Goal: Transaction & Acquisition: Purchase product/service

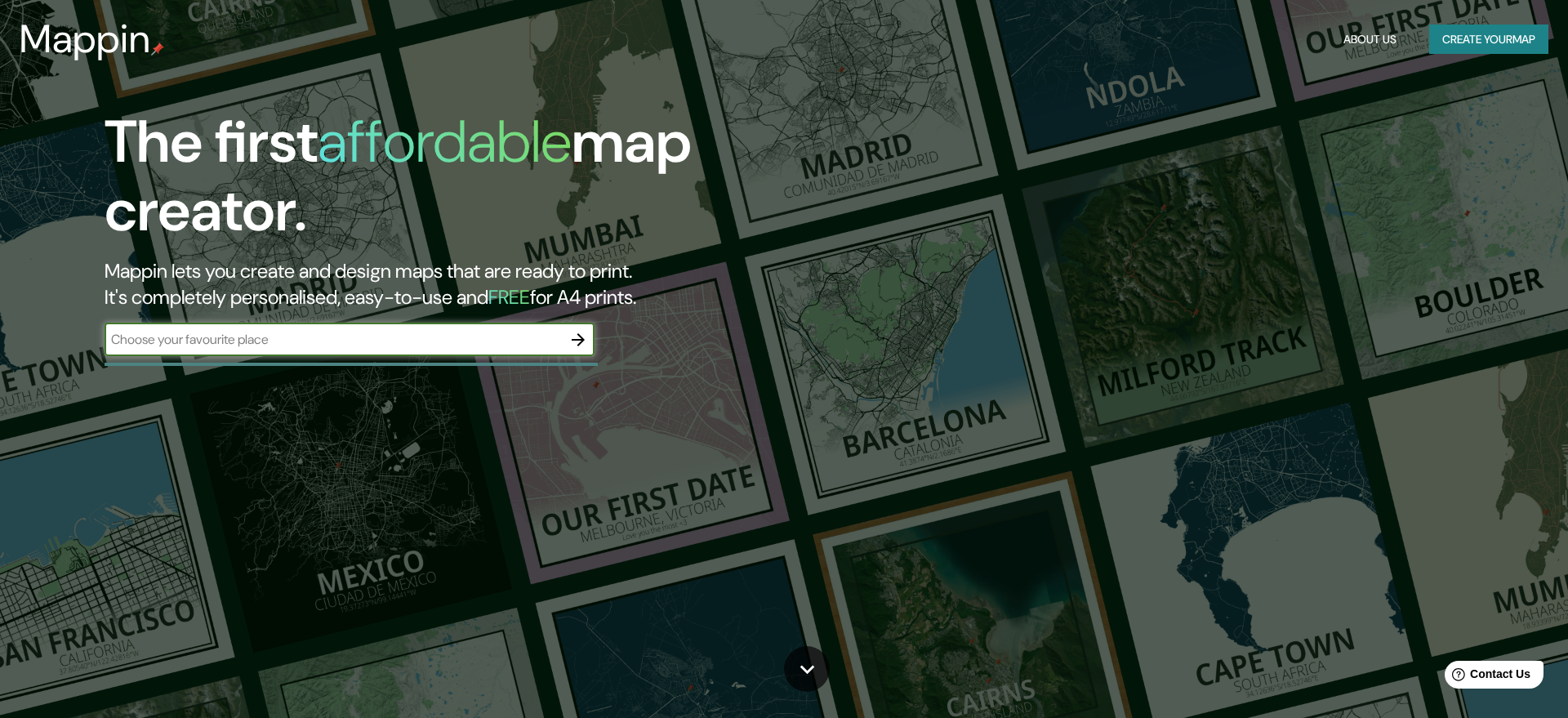
click at [315, 346] on input "text" at bounding box center [333, 340] width 457 height 19
type input "[GEOGRAPHIC_DATA][PERSON_NAME]"
click at [581, 347] on icon "button" at bounding box center [578, 340] width 19 height 19
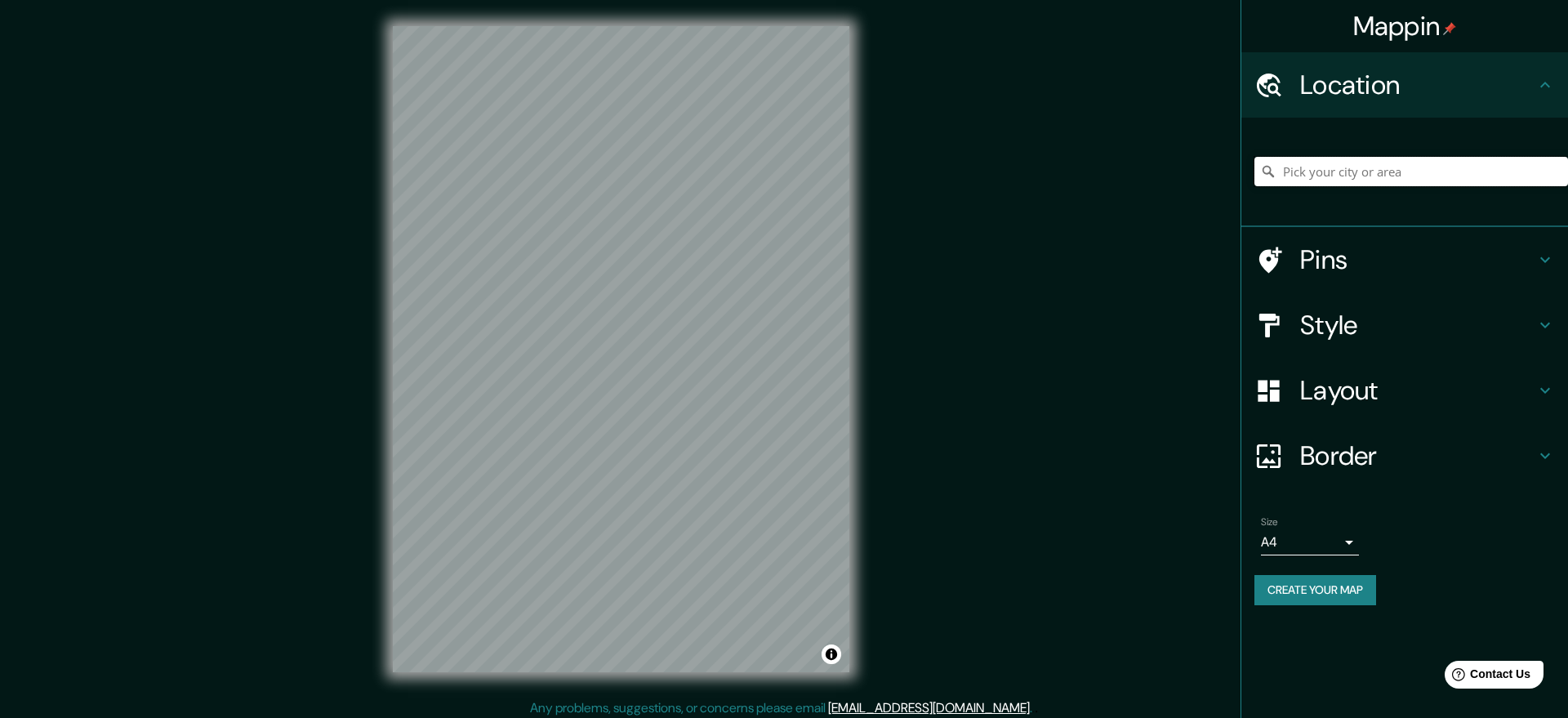
click at [1378, 164] on input "Pick your city or area" at bounding box center [1411, 172] width 314 height 30
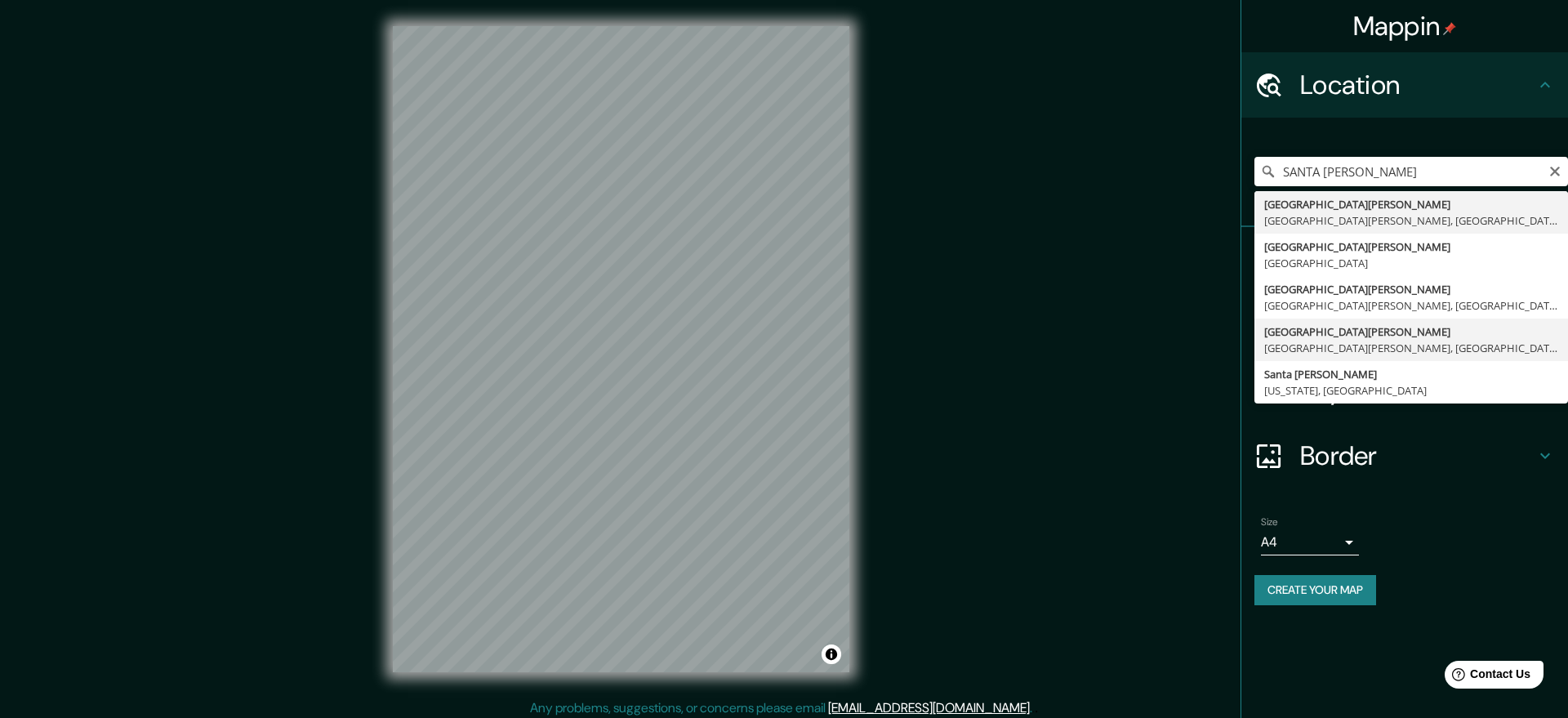
type input "[GEOGRAPHIC_DATA][PERSON_NAME], [GEOGRAPHIC_DATA][PERSON_NAME], [GEOGRAPHIC_DAT…"
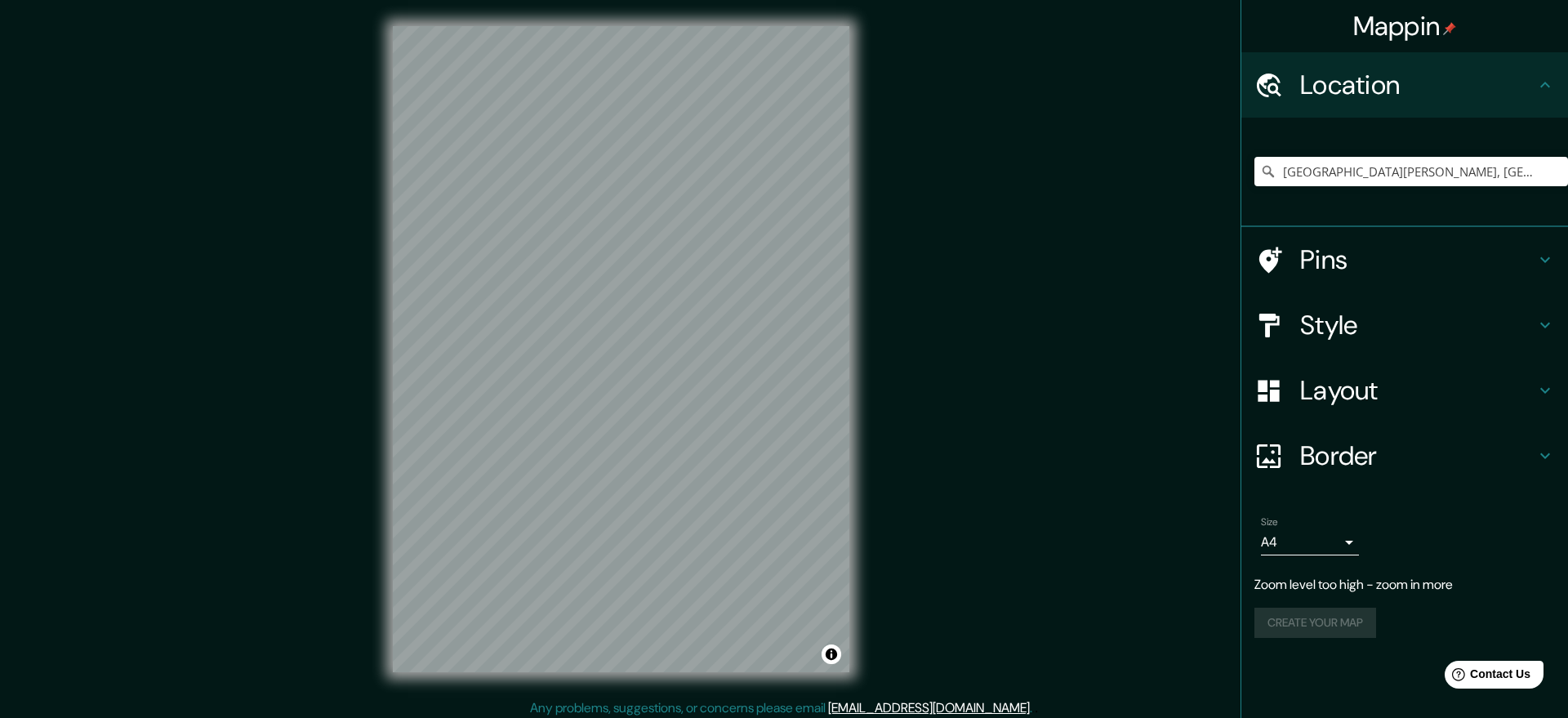
click at [402, 385] on div "Mappin Location [GEOGRAPHIC_DATA][PERSON_NAME], [GEOGRAPHIC_DATA][PERSON_NAME],…" at bounding box center [784, 362] width 1568 height 725
drag, startPoint x: 350, startPoint y: 379, endPoint x: 303, endPoint y: 334, distance: 65.1
click at [303, 331] on div "Mappin Location [GEOGRAPHIC_DATA][PERSON_NAME], [GEOGRAPHIC_DATA][PERSON_NAME],…" at bounding box center [784, 362] width 1568 height 725
click at [1374, 341] on div "Style" at bounding box center [1404, 326] width 327 height 66
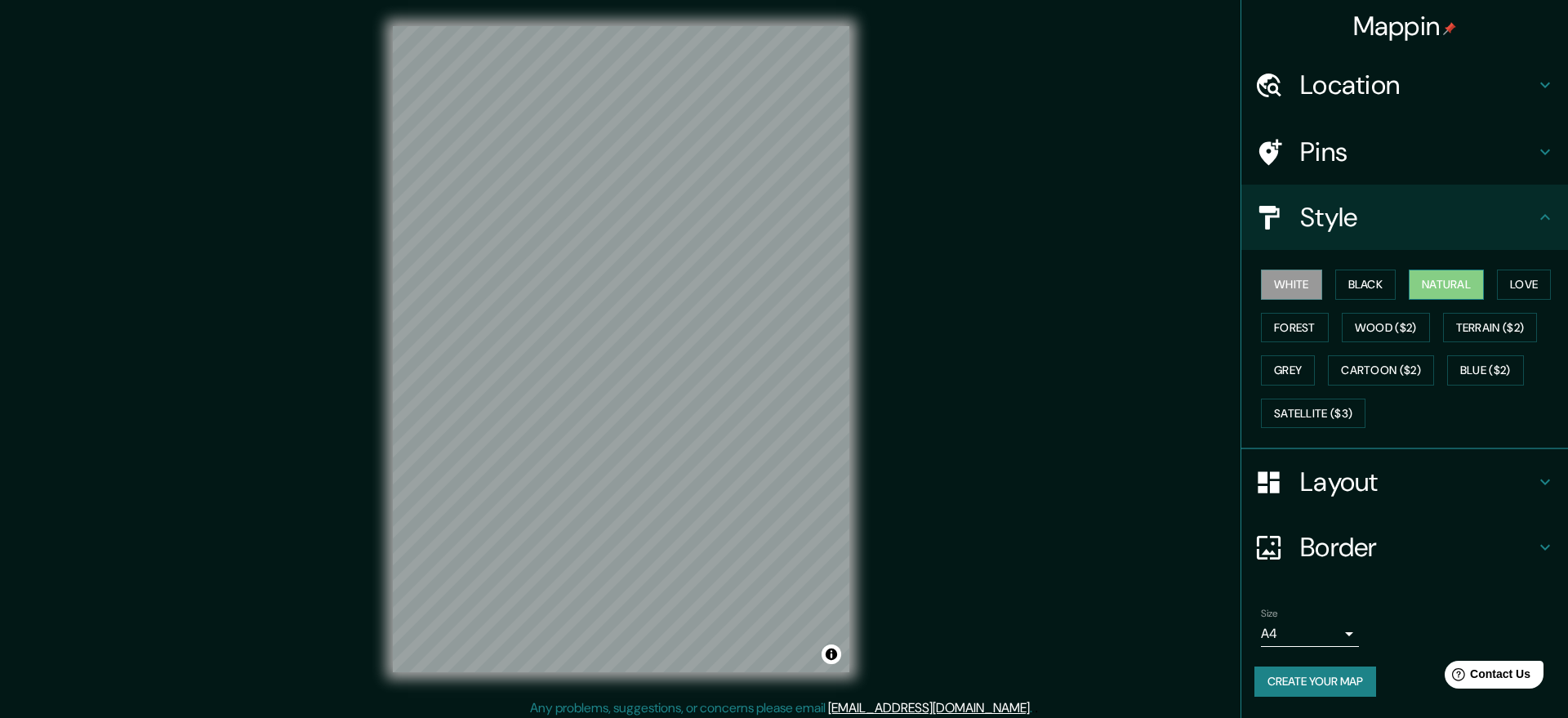
click at [1484, 277] on button "Natural" at bounding box center [1447, 284] width 75 height 30
click at [1407, 328] on button "Wood ($2)" at bounding box center [1386, 328] width 89 height 30
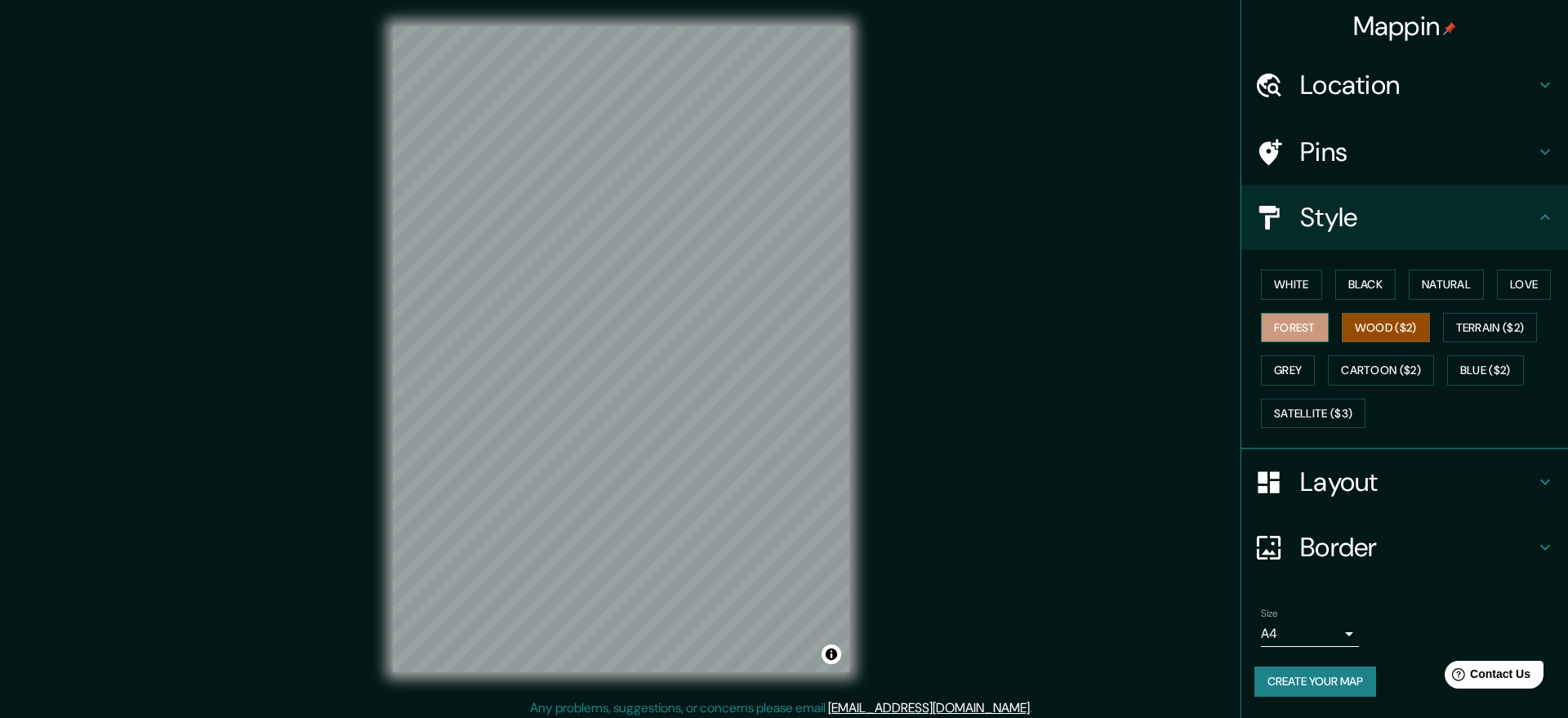
click at [1315, 322] on button "Forest" at bounding box center [1294, 328] width 67 height 30
click at [1300, 375] on button "Grey" at bounding box center [1288, 370] width 54 height 30
click at [1532, 293] on button "Love" at bounding box center [1524, 284] width 54 height 30
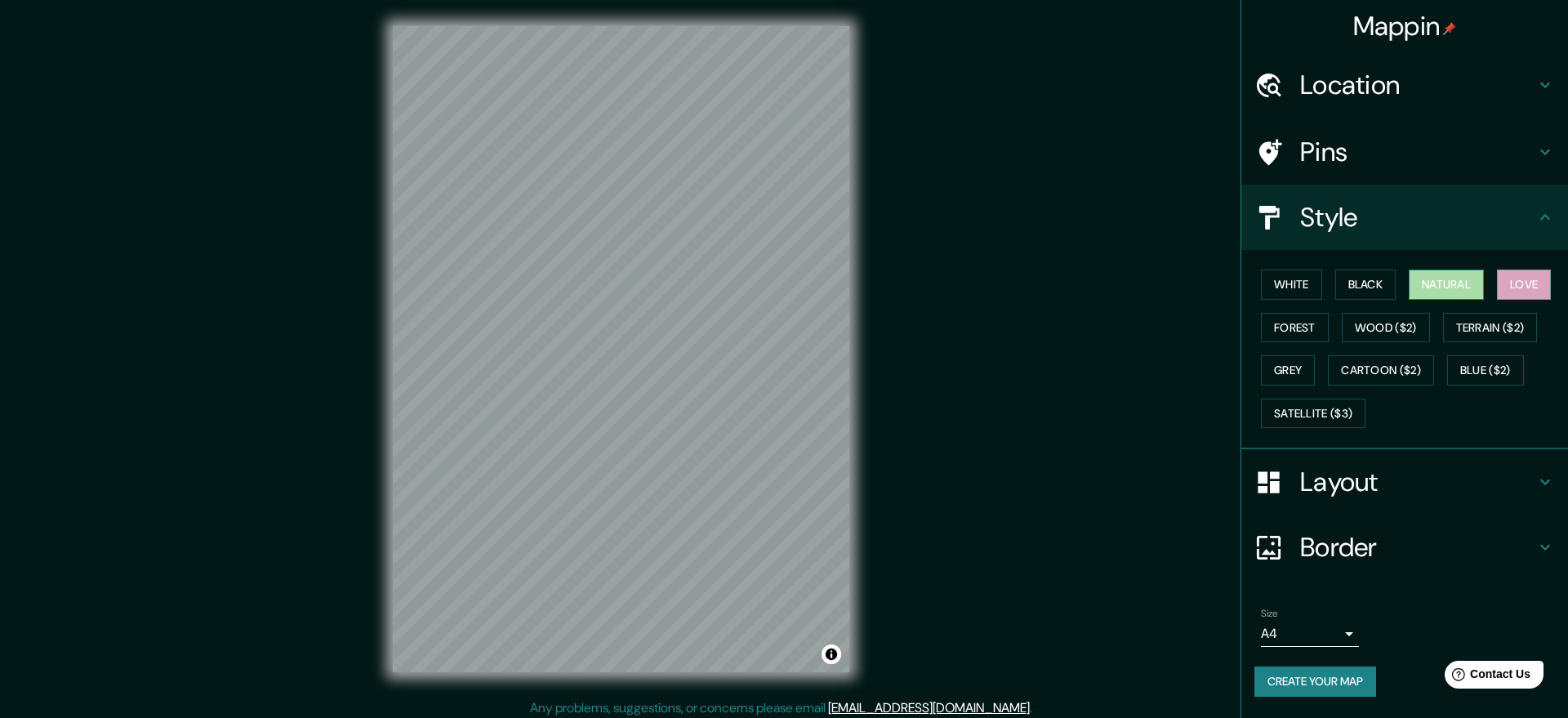
click at [1453, 280] on button "Natural" at bounding box center [1447, 284] width 75 height 30
click at [1357, 285] on button "Black" at bounding box center [1366, 284] width 62 height 30
click at [1284, 320] on button "Forest" at bounding box center [1294, 328] width 67 height 30
click at [1344, 290] on button "Black" at bounding box center [1366, 284] width 62 height 30
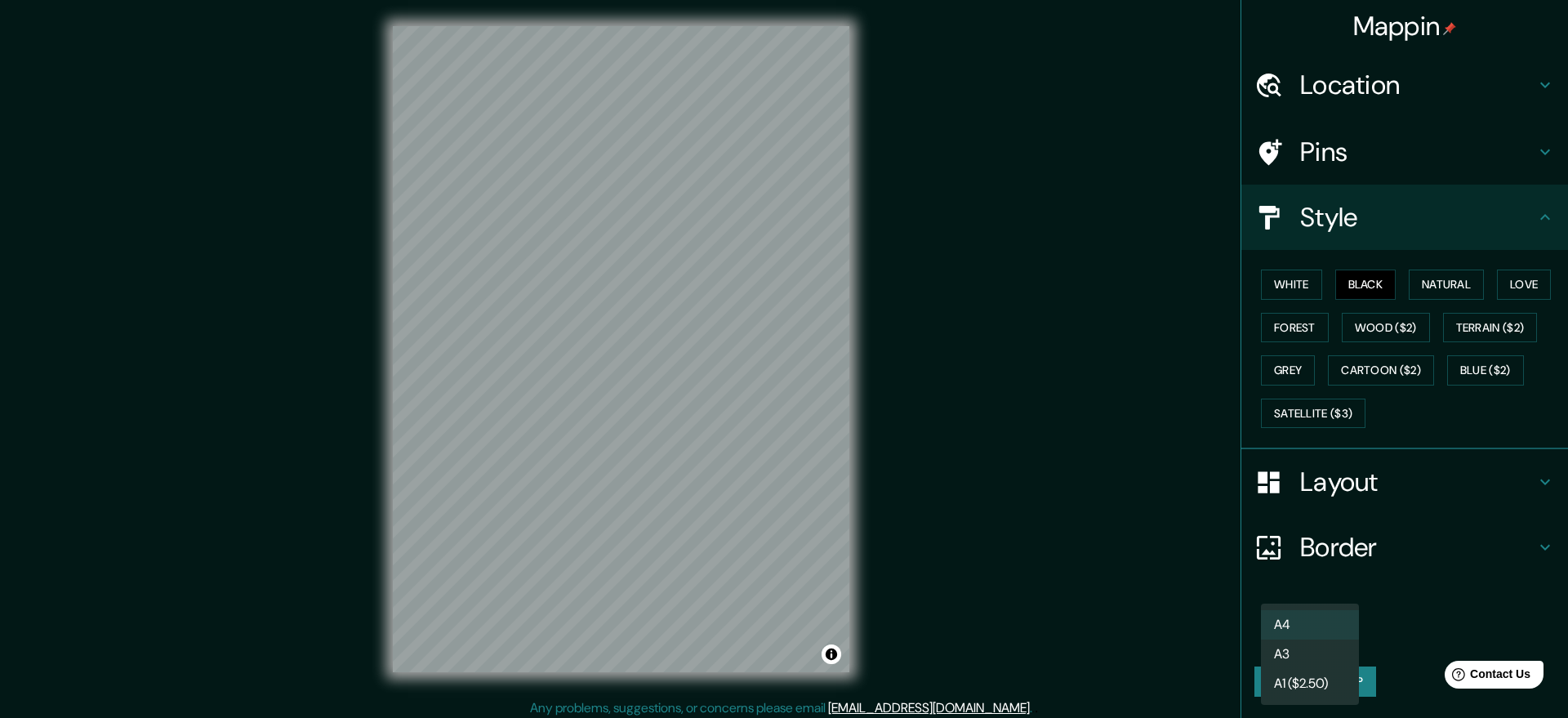
click at [1333, 636] on body "Mappin Location [GEOGRAPHIC_DATA][PERSON_NAME], [GEOGRAPHIC_DATA][PERSON_NAME],…" at bounding box center [784, 359] width 1568 height 718
click at [1333, 636] on li "A4" at bounding box center [1310, 625] width 98 height 30
click at [1450, 492] on h4 "Layout" at bounding box center [1418, 482] width 235 height 33
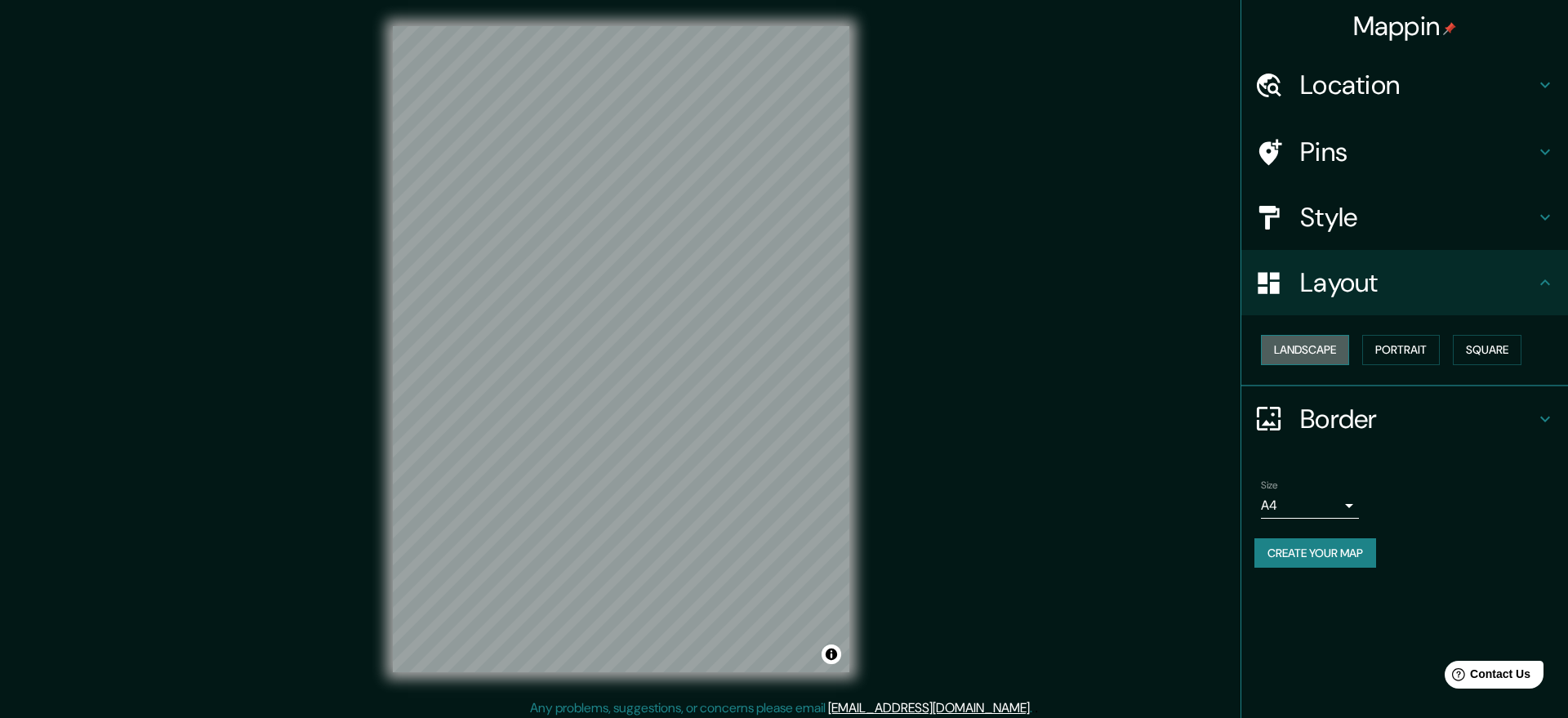
click at [1296, 357] on button "Landscape" at bounding box center [1305, 350] width 89 height 30
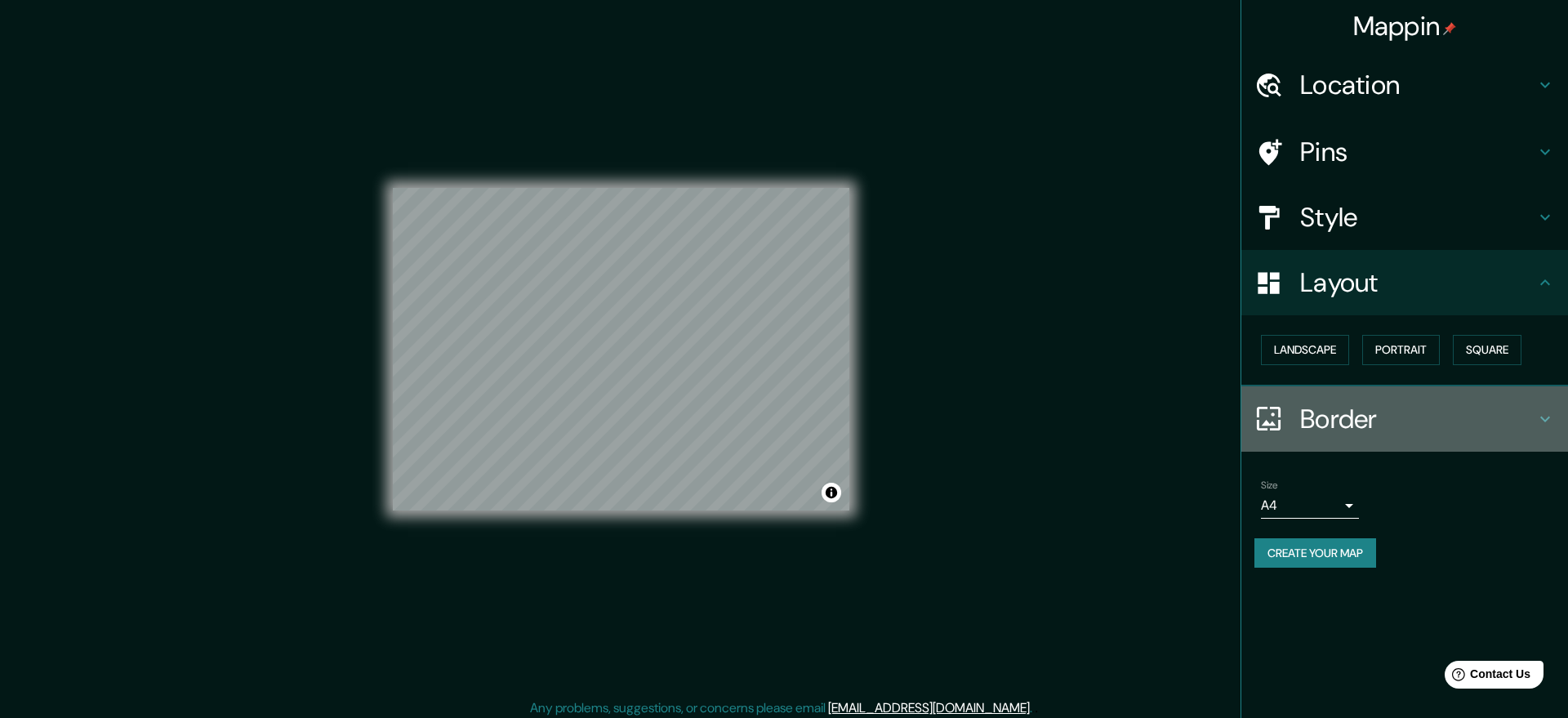
click at [1289, 421] on div at bounding box center [1276, 419] width 45 height 29
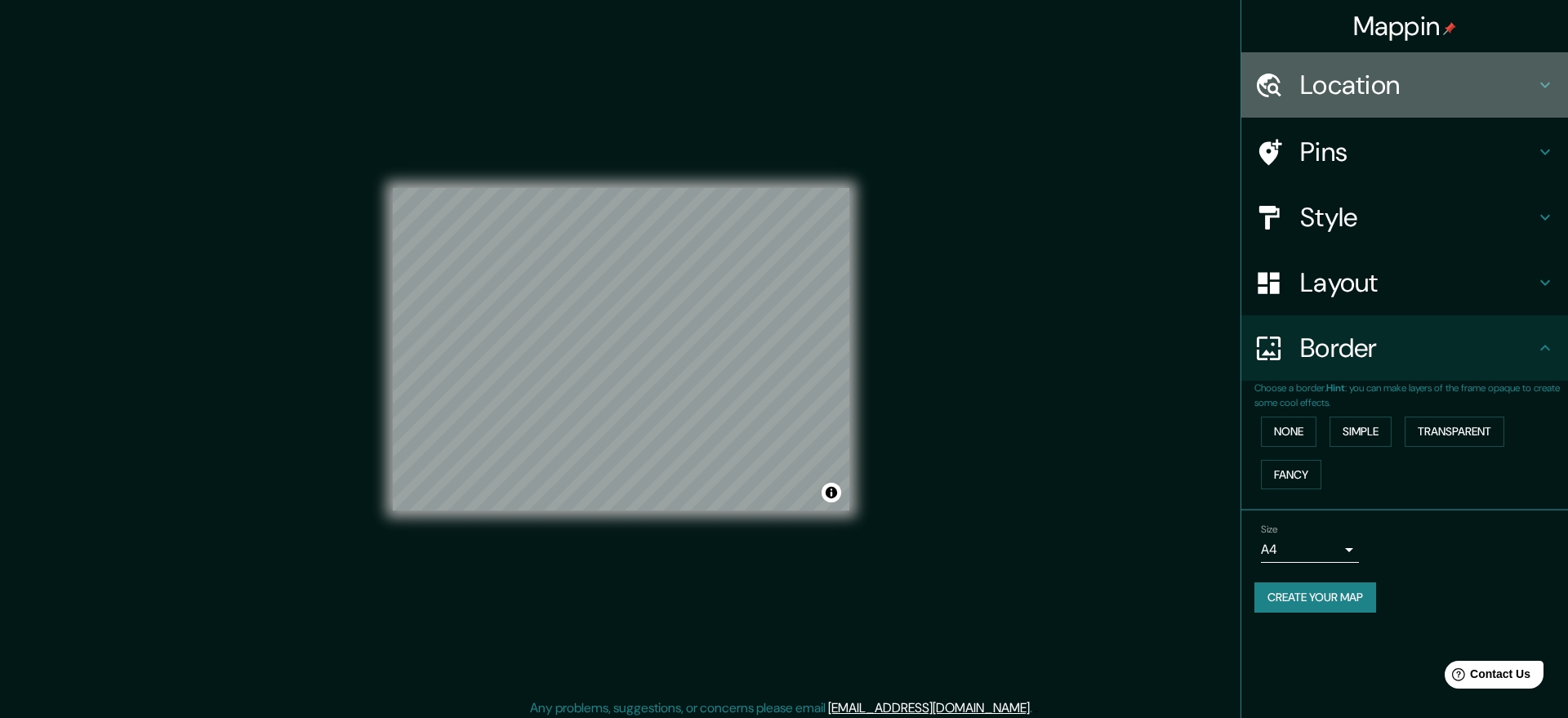
click at [1355, 61] on div "Location" at bounding box center [1404, 85] width 327 height 66
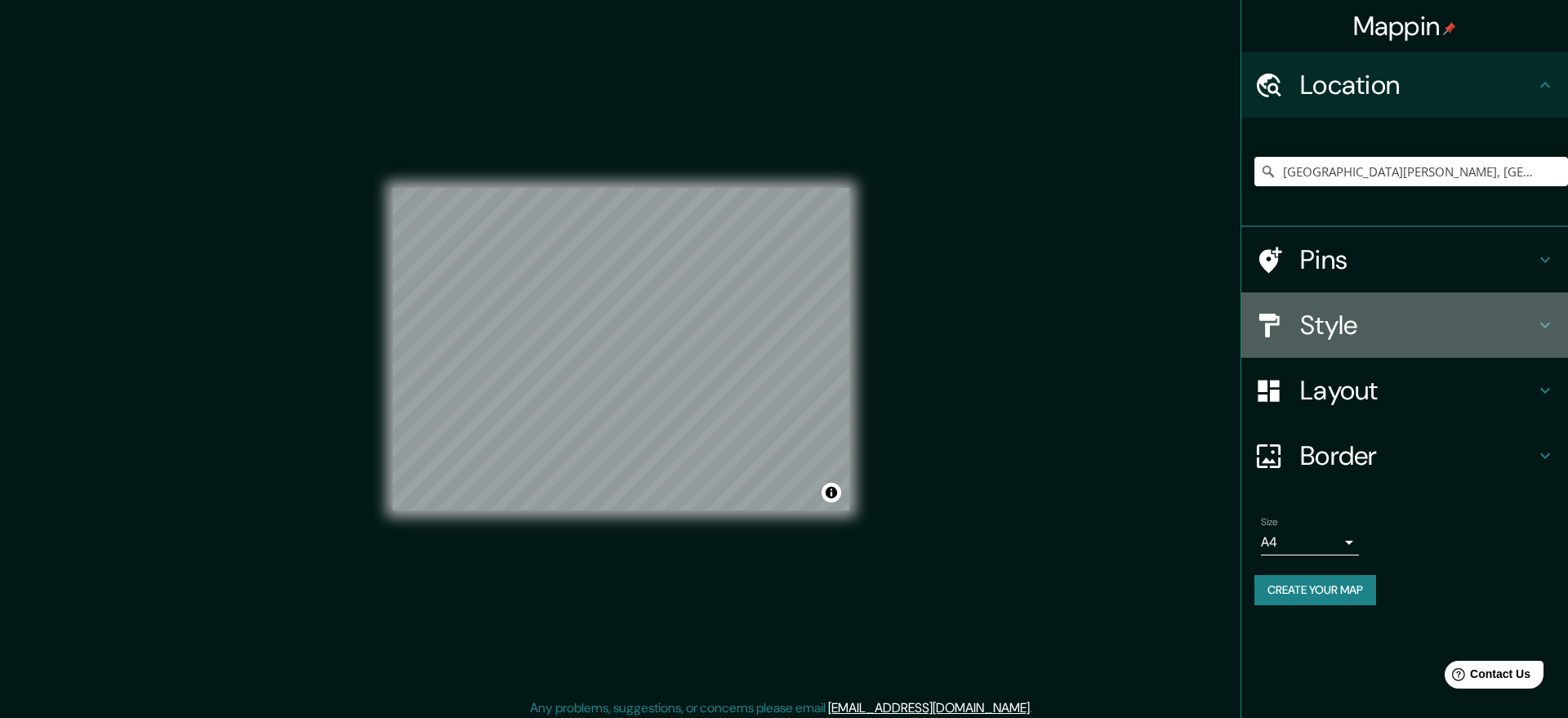
click at [1331, 335] on h4 "Style" at bounding box center [1418, 325] width 235 height 33
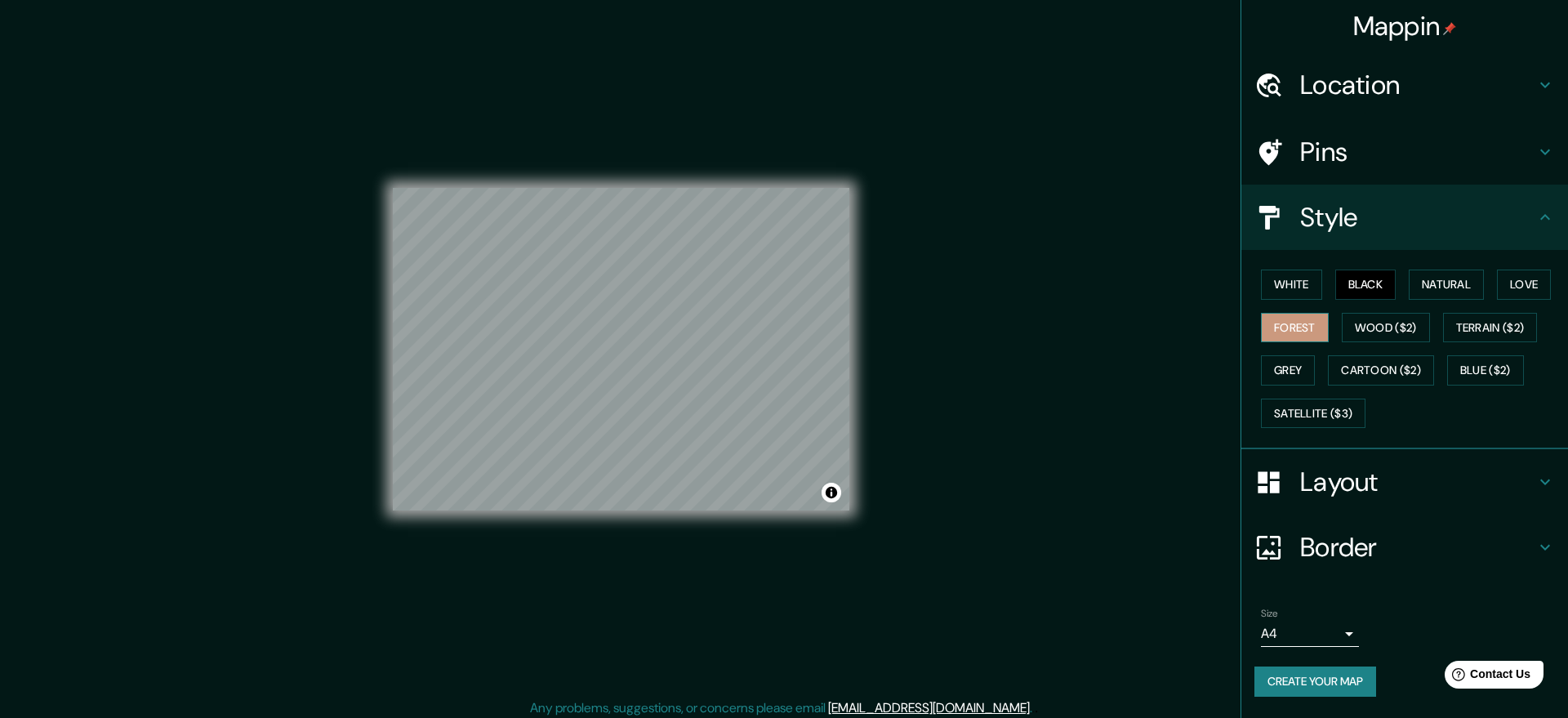
click at [1300, 323] on button "Forest" at bounding box center [1294, 328] width 67 height 30
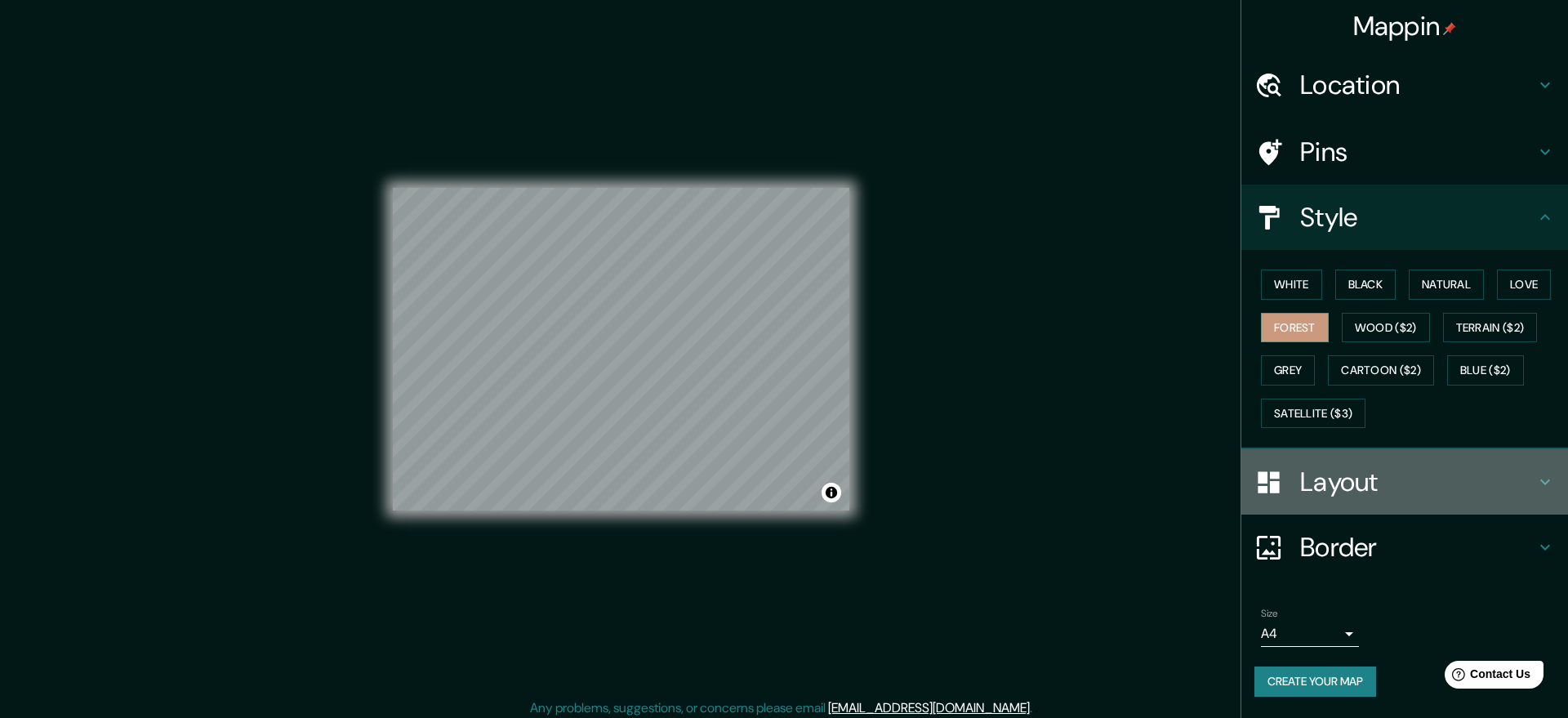
click at [1276, 487] on icon at bounding box center [1268, 482] width 21 height 21
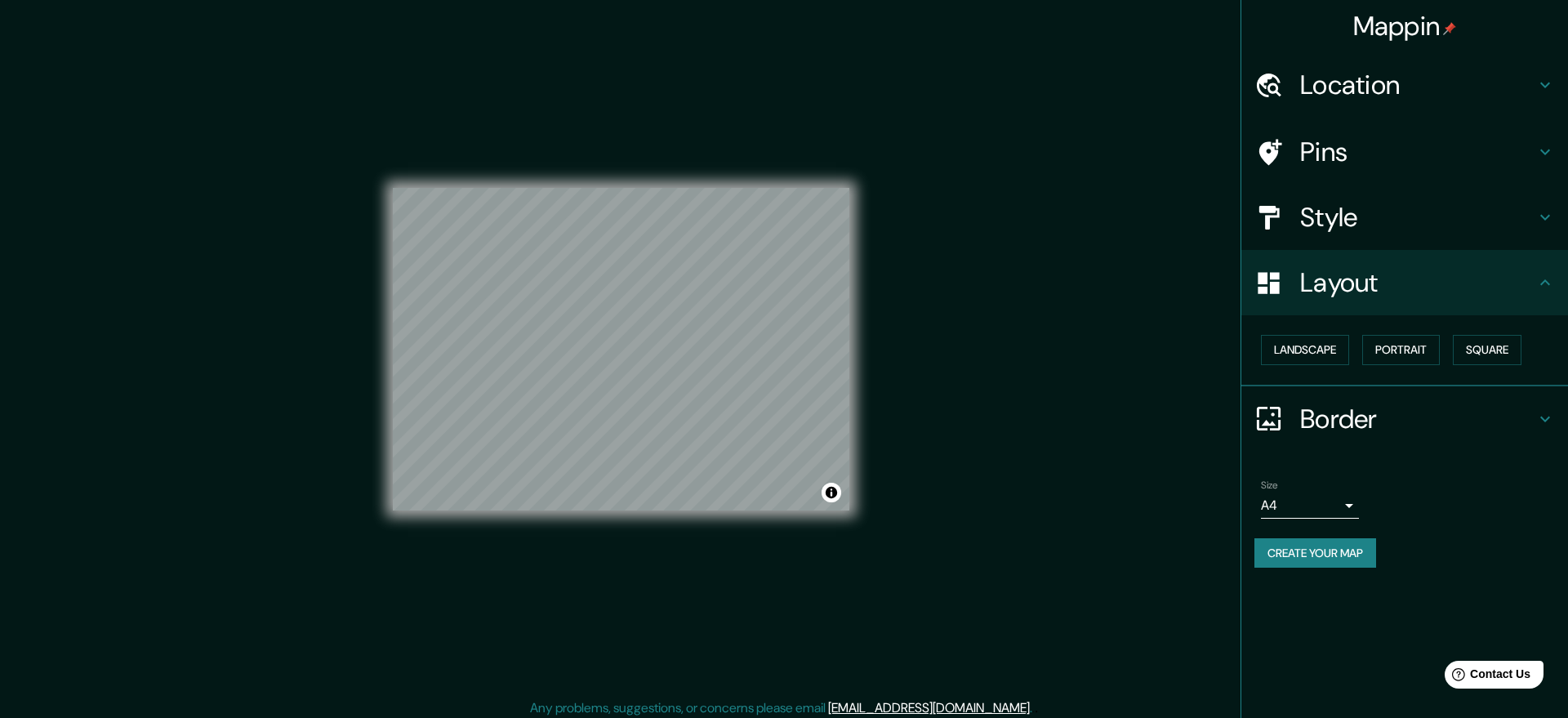
click at [1283, 506] on body "Mappin Location [GEOGRAPHIC_DATA][PERSON_NAME], [GEOGRAPHIC_DATA][PERSON_NAME],…" at bounding box center [784, 359] width 1568 height 718
click at [1292, 544] on li "A4" at bounding box center [1310, 540] width 98 height 30
click at [1397, 512] on div "Size A4 single" at bounding box center [1404, 499] width 301 height 52
click at [1412, 346] on button "Portrait" at bounding box center [1400, 350] width 78 height 30
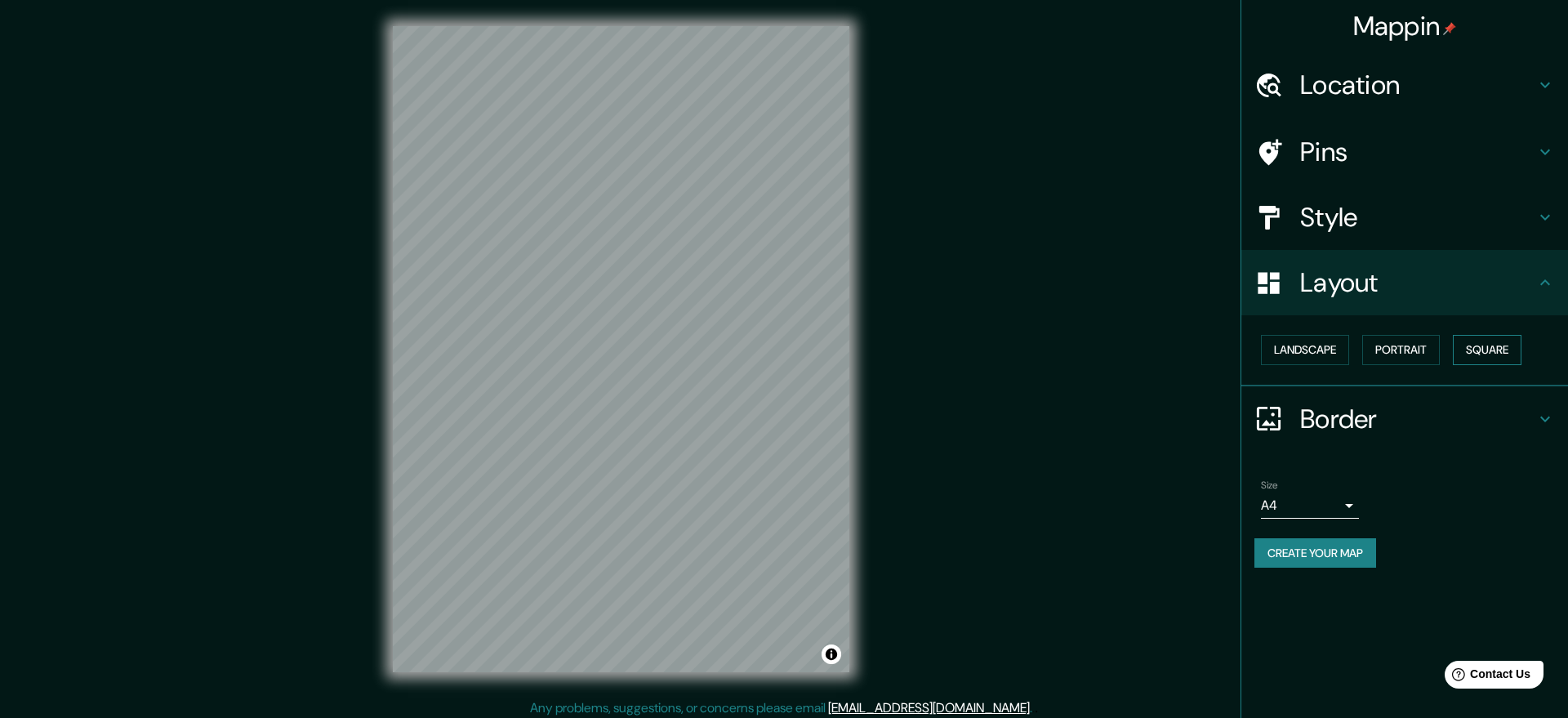
click at [1478, 346] on button "Square" at bounding box center [1486, 350] width 68 height 30
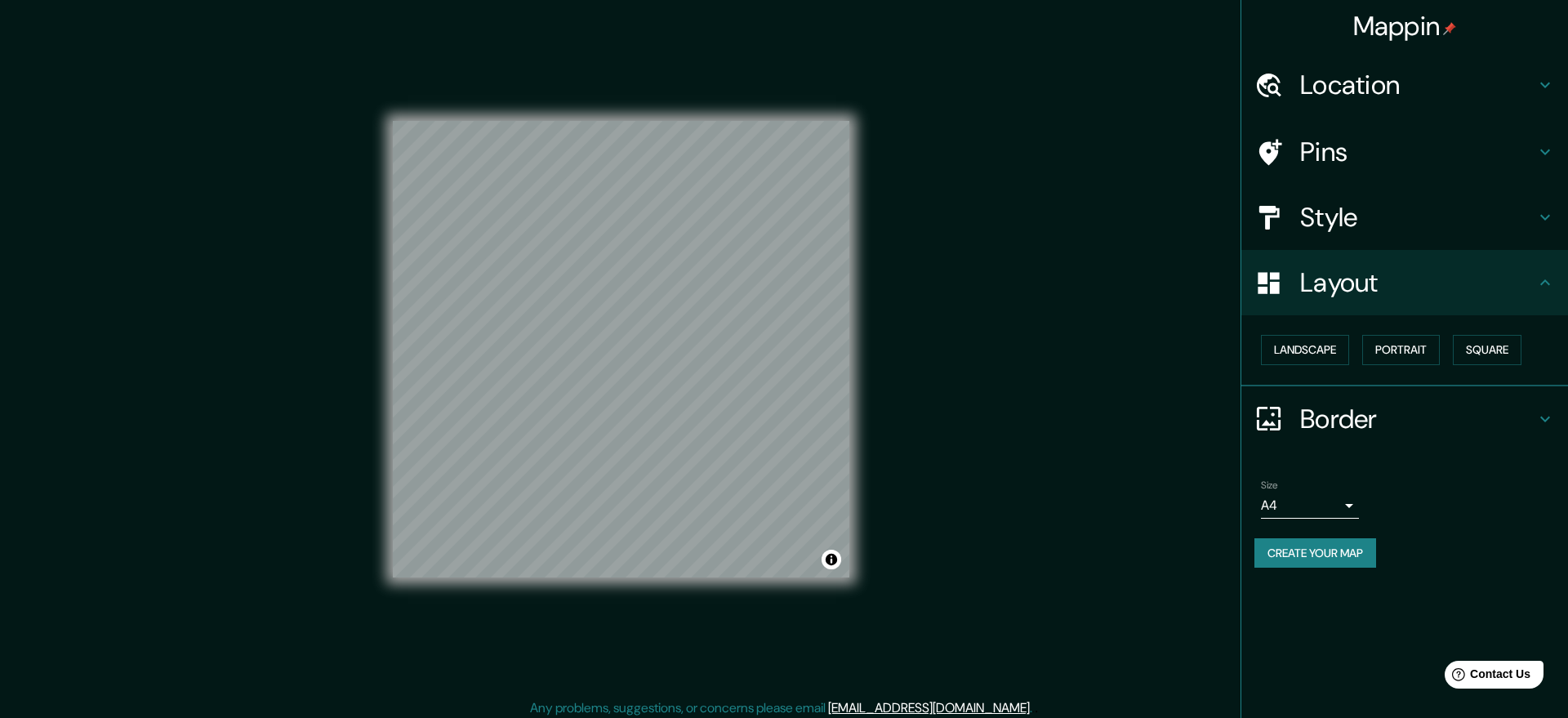
click at [1051, 411] on div "Mappin Location [GEOGRAPHIC_DATA][PERSON_NAME], [GEOGRAPHIC_DATA][PERSON_NAME],…" at bounding box center [784, 362] width 1568 height 725
click at [1316, 555] on button "Create your map" at bounding box center [1315, 553] width 121 height 30
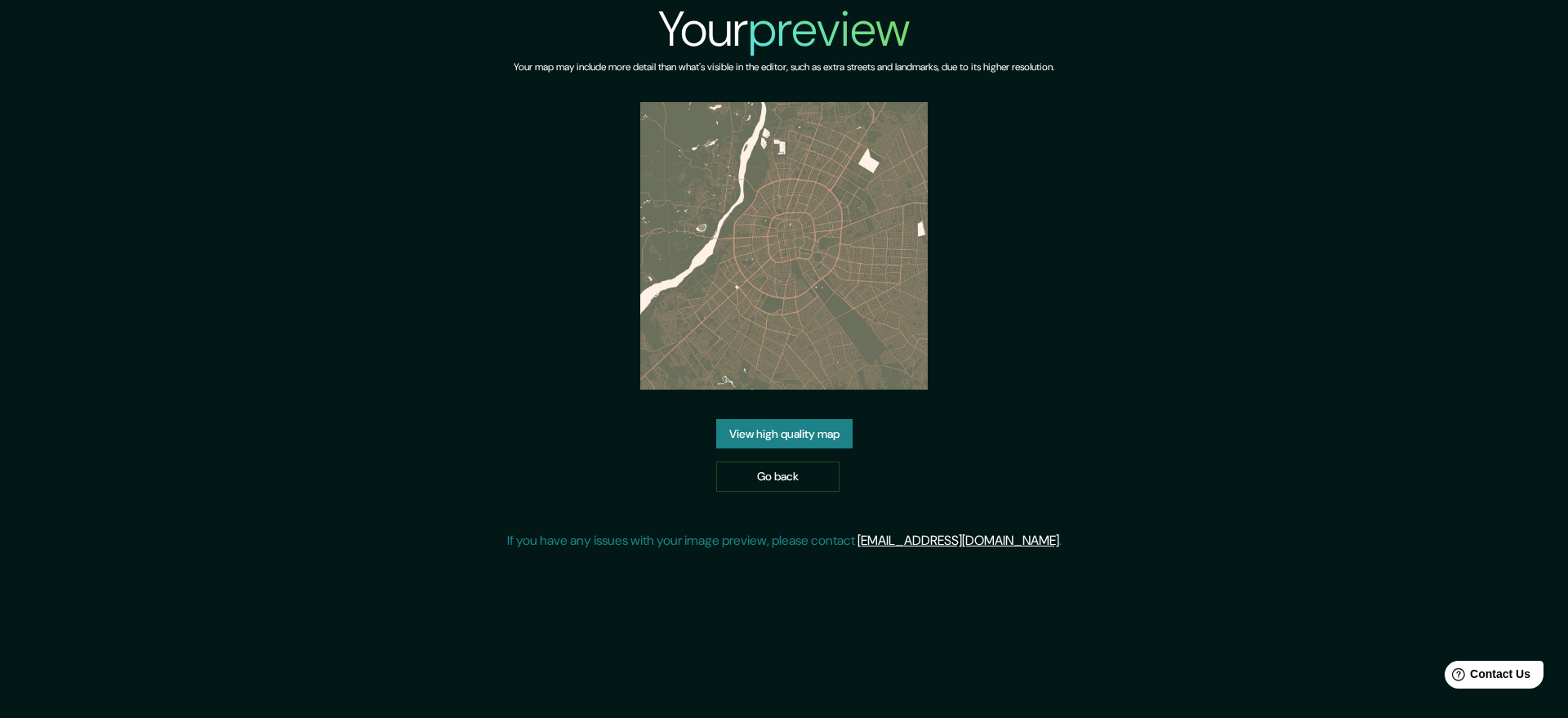
click at [814, 427] on link "View high quality map" at bounding box center [785, 434] width 137 height 30
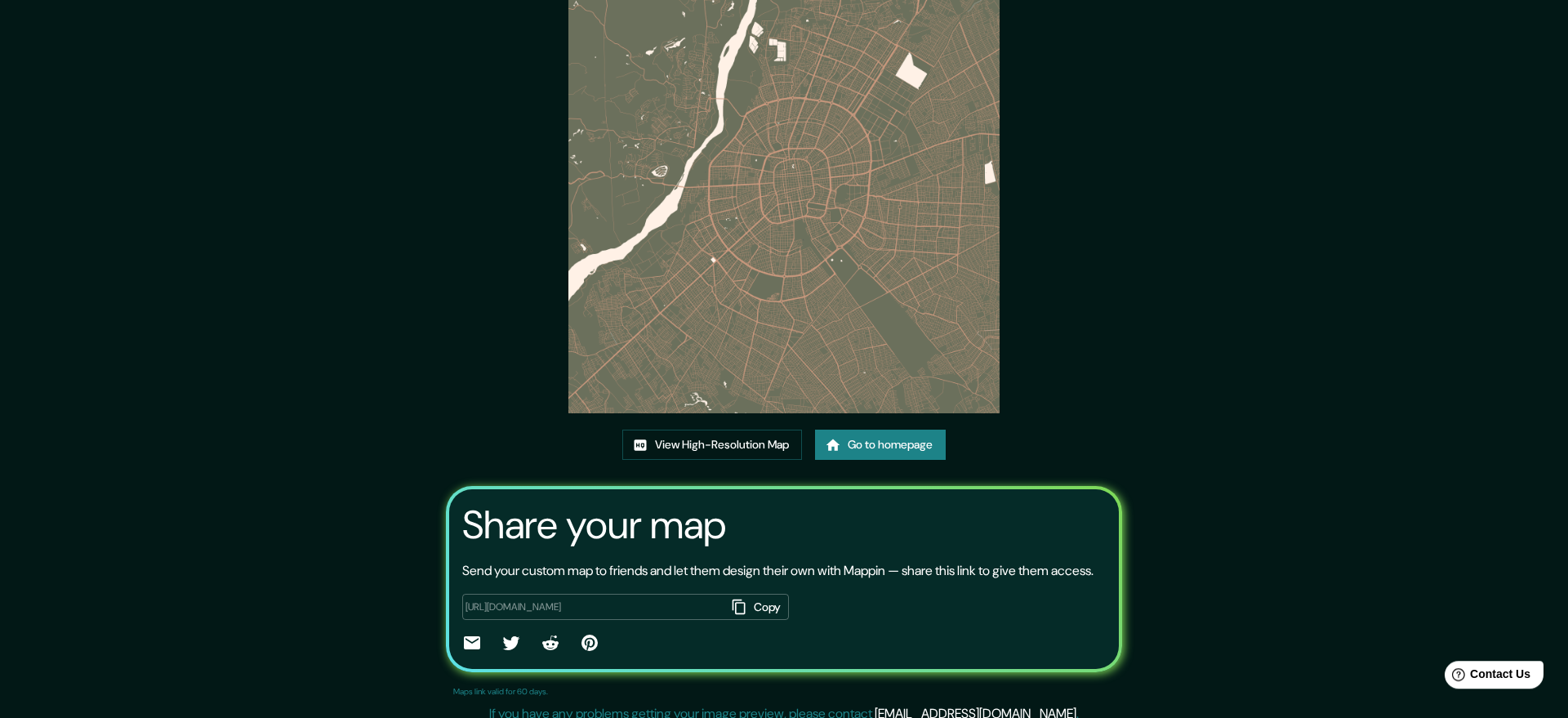
scroll to position [120, 0]
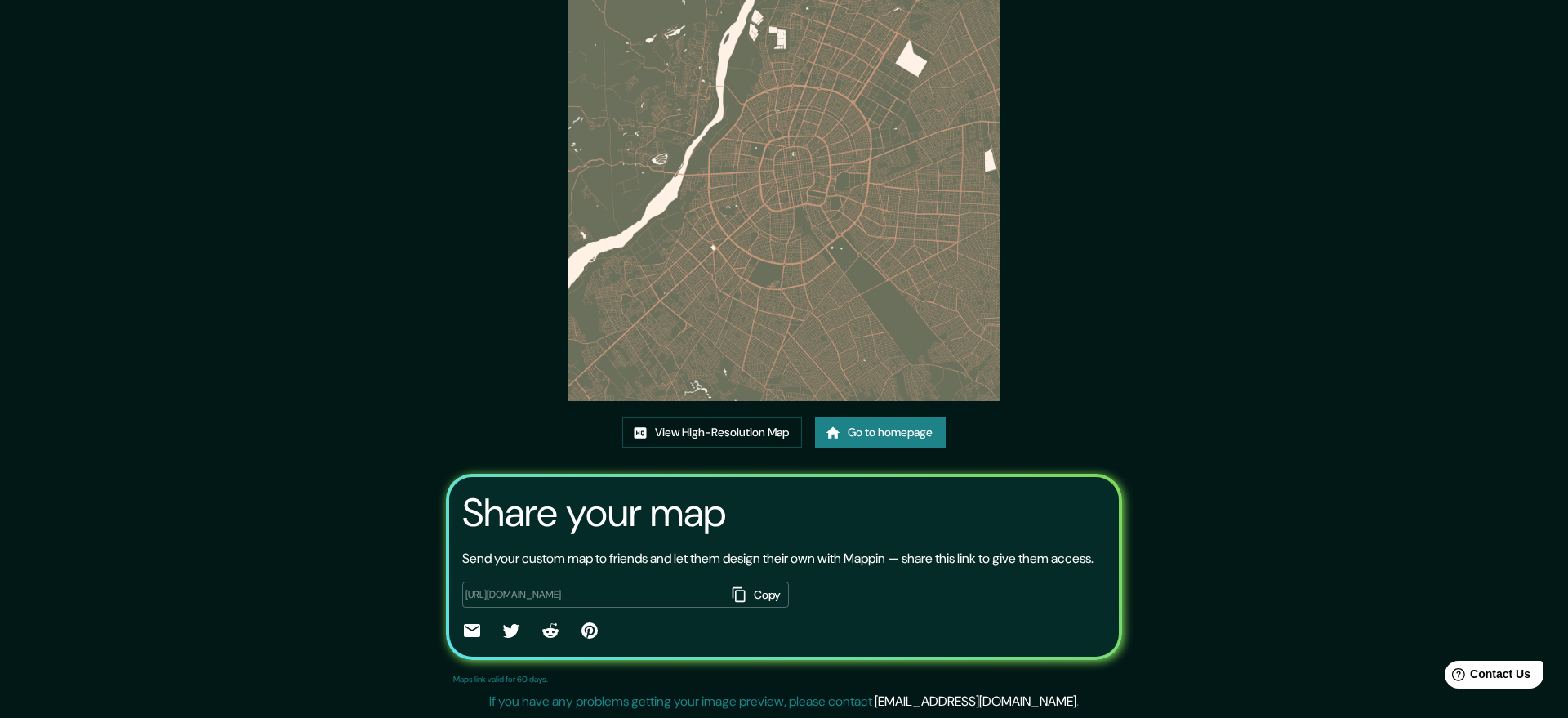
click at [879, 238] on img at bounding box center [783, 185] width 431 height 431
click at [690, 417] on link "View High-Resolution Map" at bounding box center [712, 432] width 180 height 30
